Goal: Information Seeking & Learning: Learn about a topic

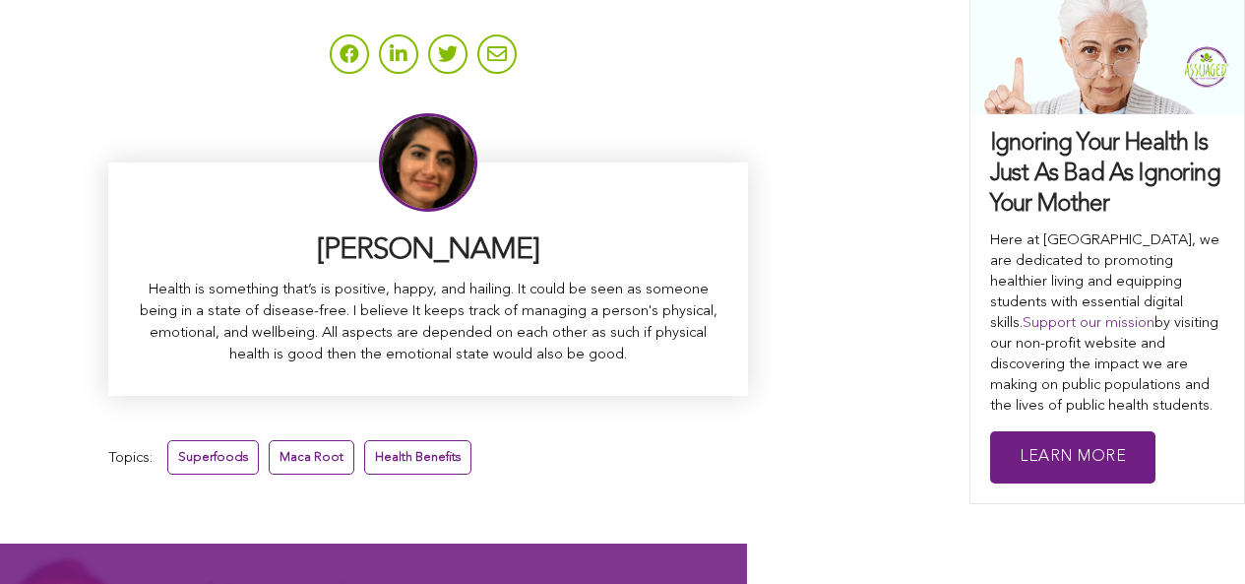
scroll to position [12514, 0]
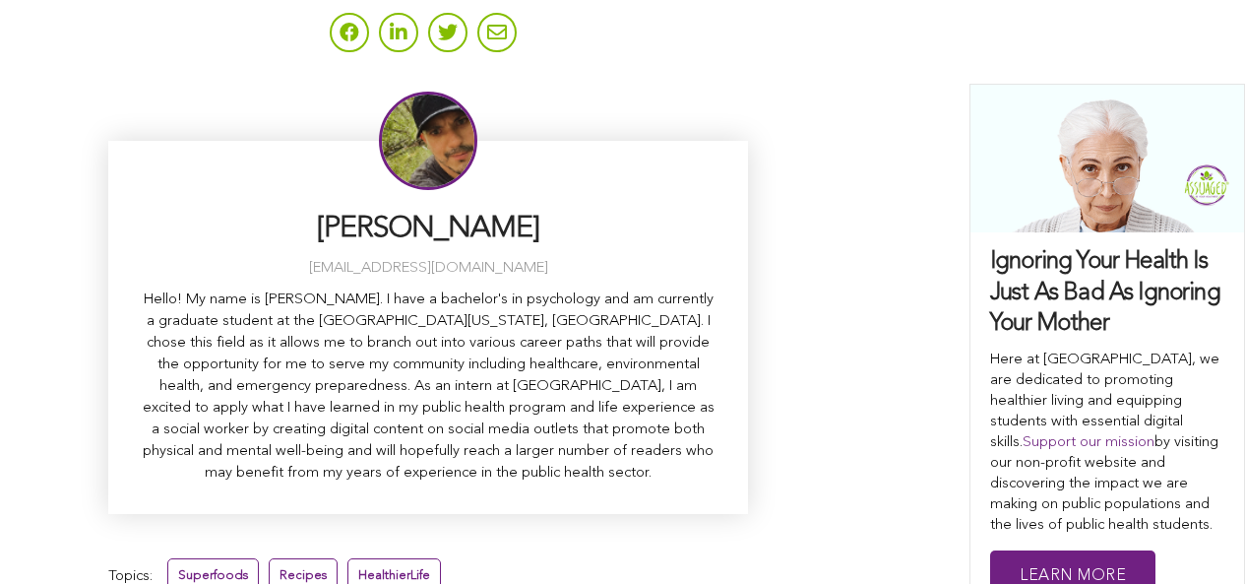
scroll to position [7313, 0]
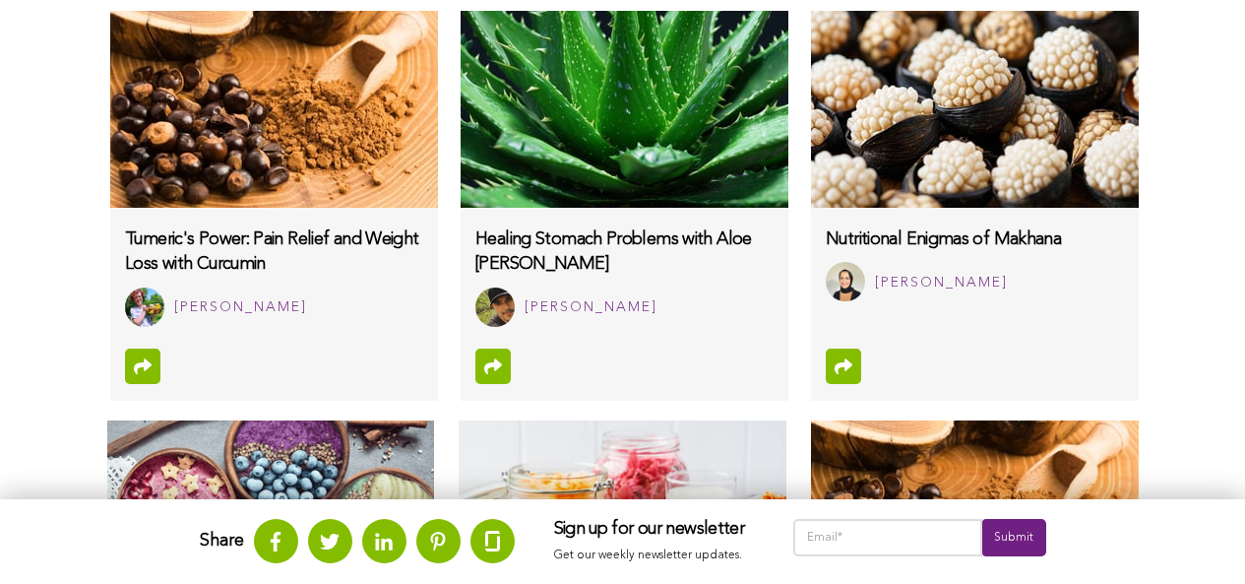
scroll to position [1476, 0]
